Goal: Navigation & Orientation: Go to known website

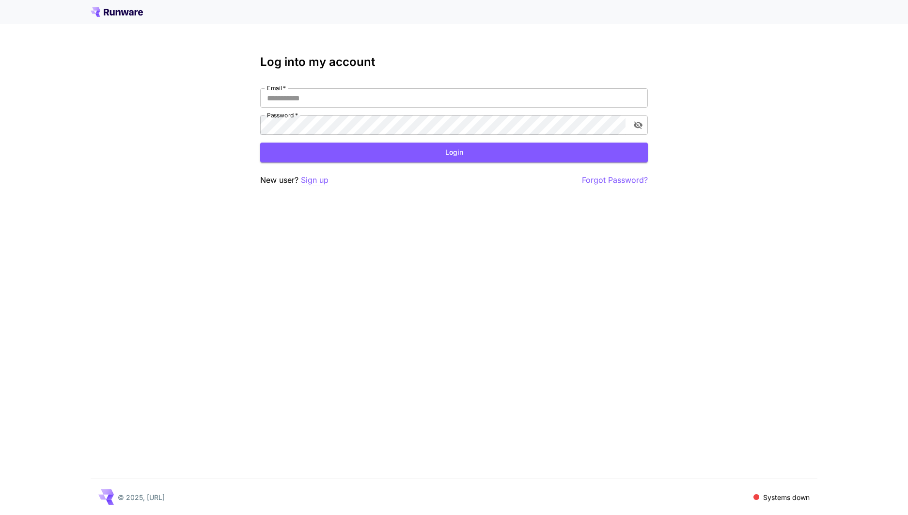
click at [324, 179] on p "Sign up" at bounding box center [315, 180] width 28 height 12
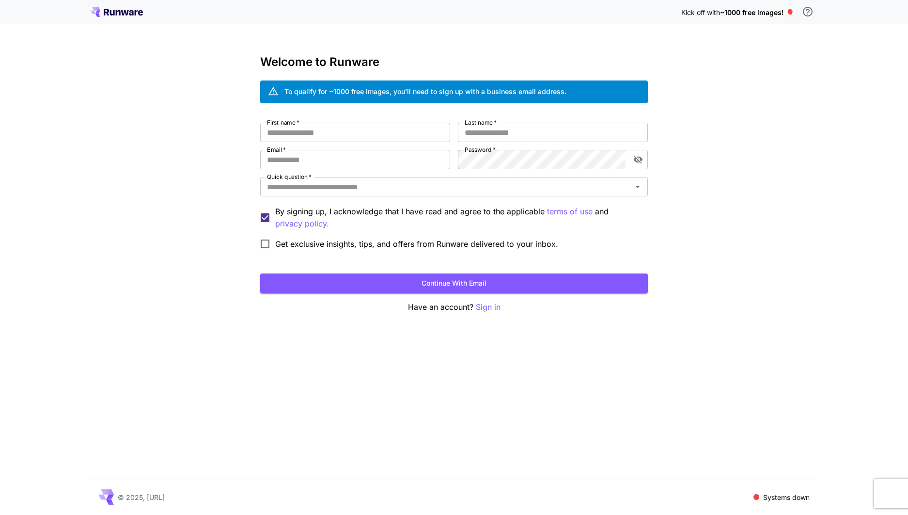
click at [484, 307] on p "Sign in" at bounding box center [488, 307] width 25 height 12
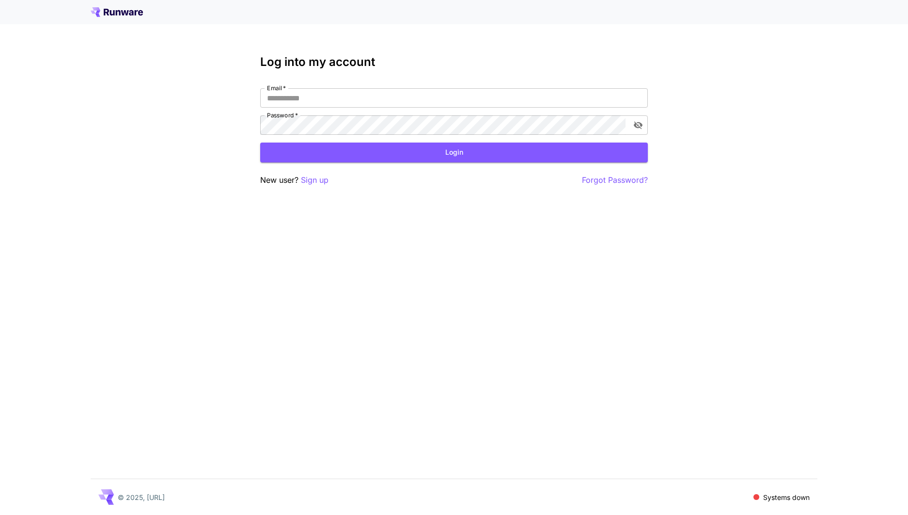
click at [131, 13] on icon at bounding box center [131, 12] width 5 height 5
